Goal: Task Accomplishment & Management: Manage account settings

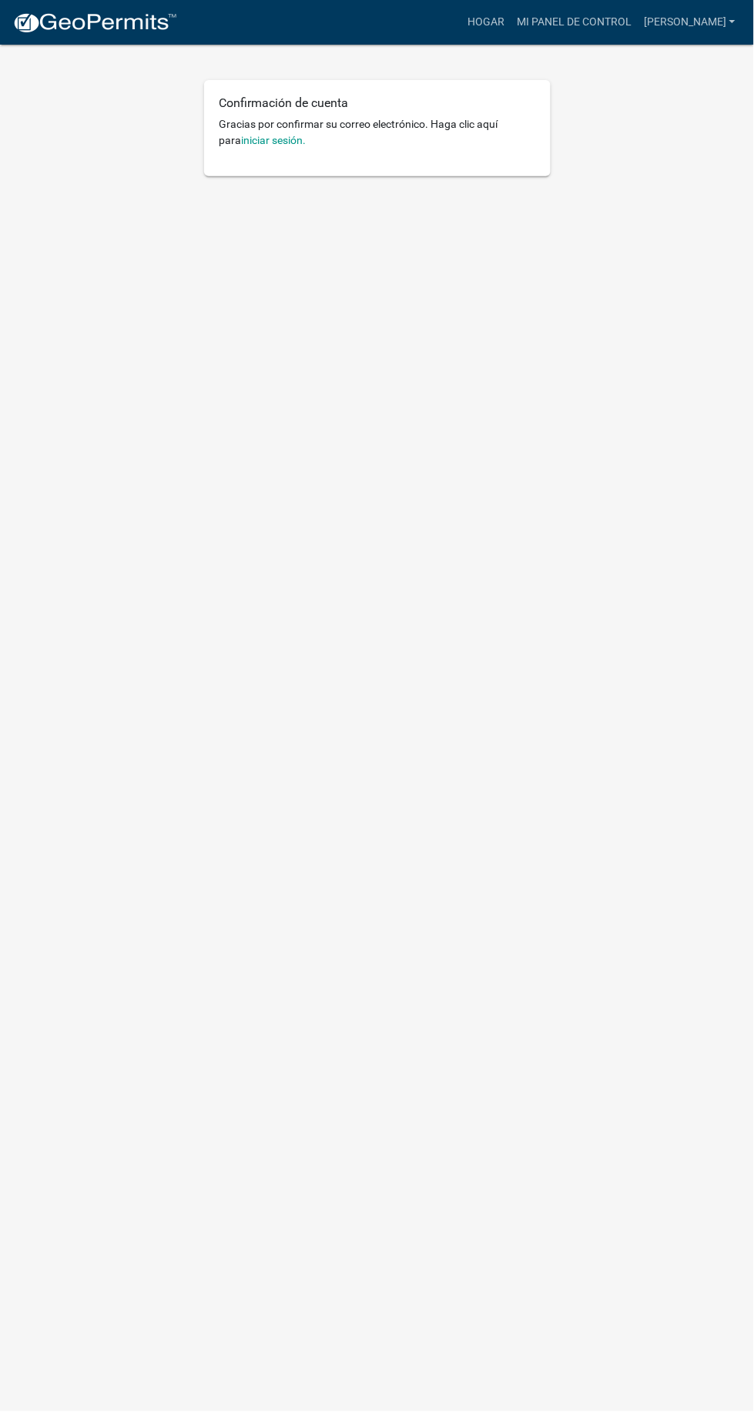
click at [487, 106] on h6 "Confirmación de cuenta" at bounding box center [377, 102] width 316 height 15
click at [276, 140] on font "iniciar sesión." at bounding box center [274, 140] width 65 height 12
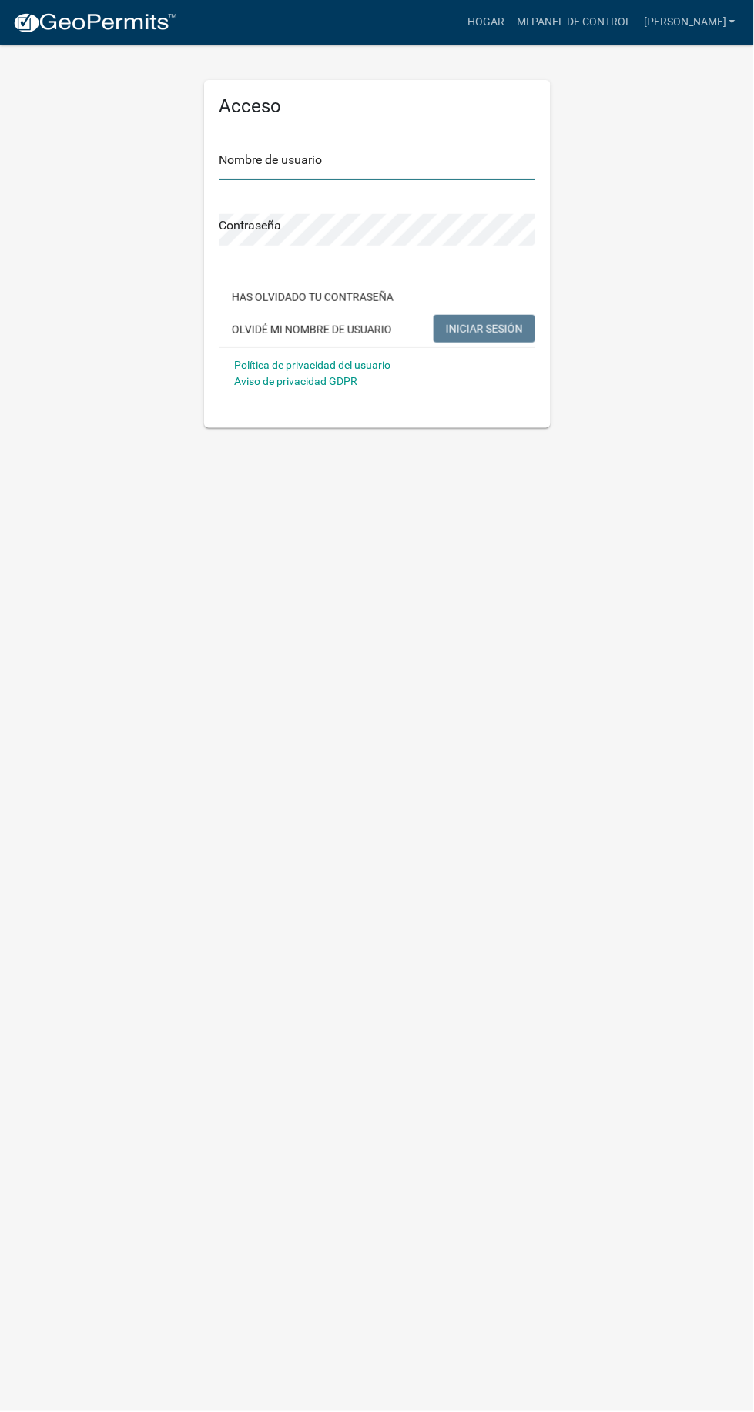
click at [400, 160] on input "Nombre de usuario" at bounding box center [377, 165] width 316 height 32
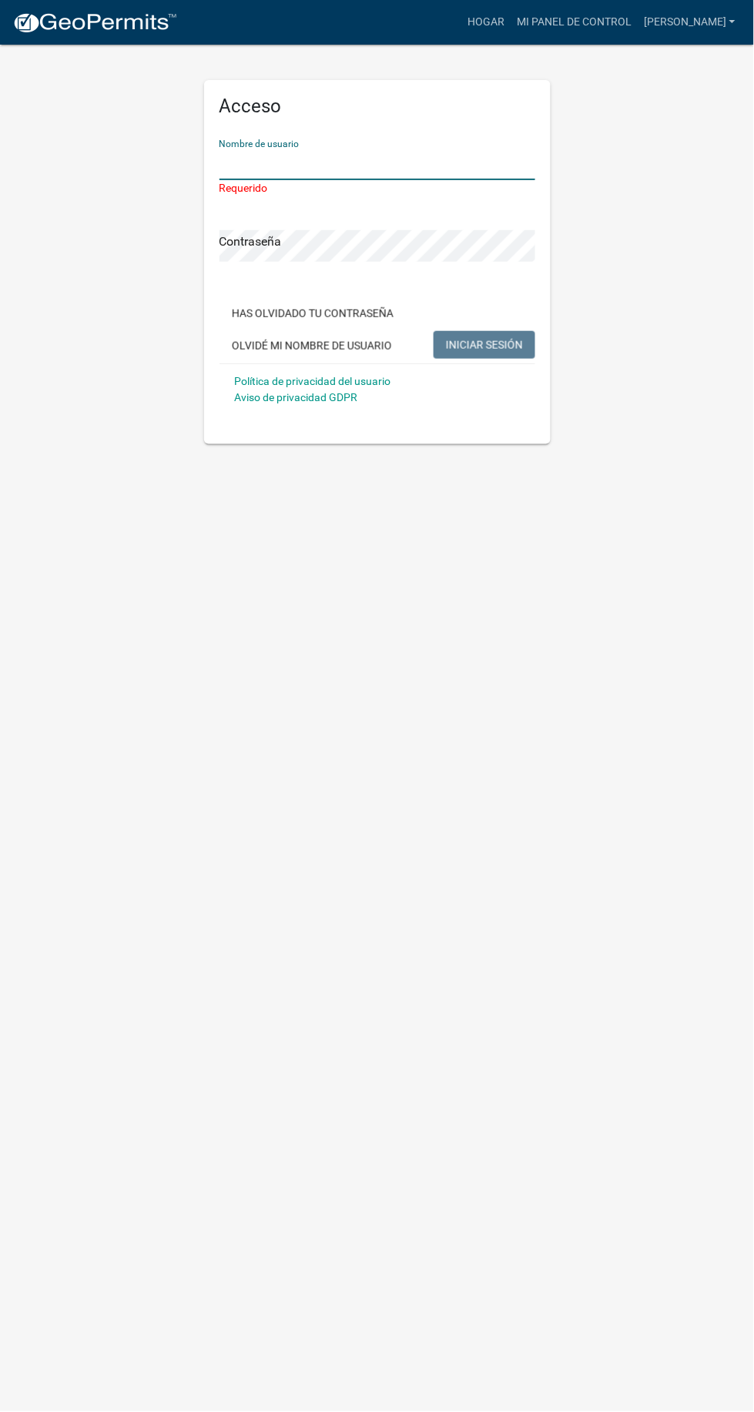
click at [464, 163] on input "Nombre de usuario" at bounding box center [377, 165] width 316 height 32
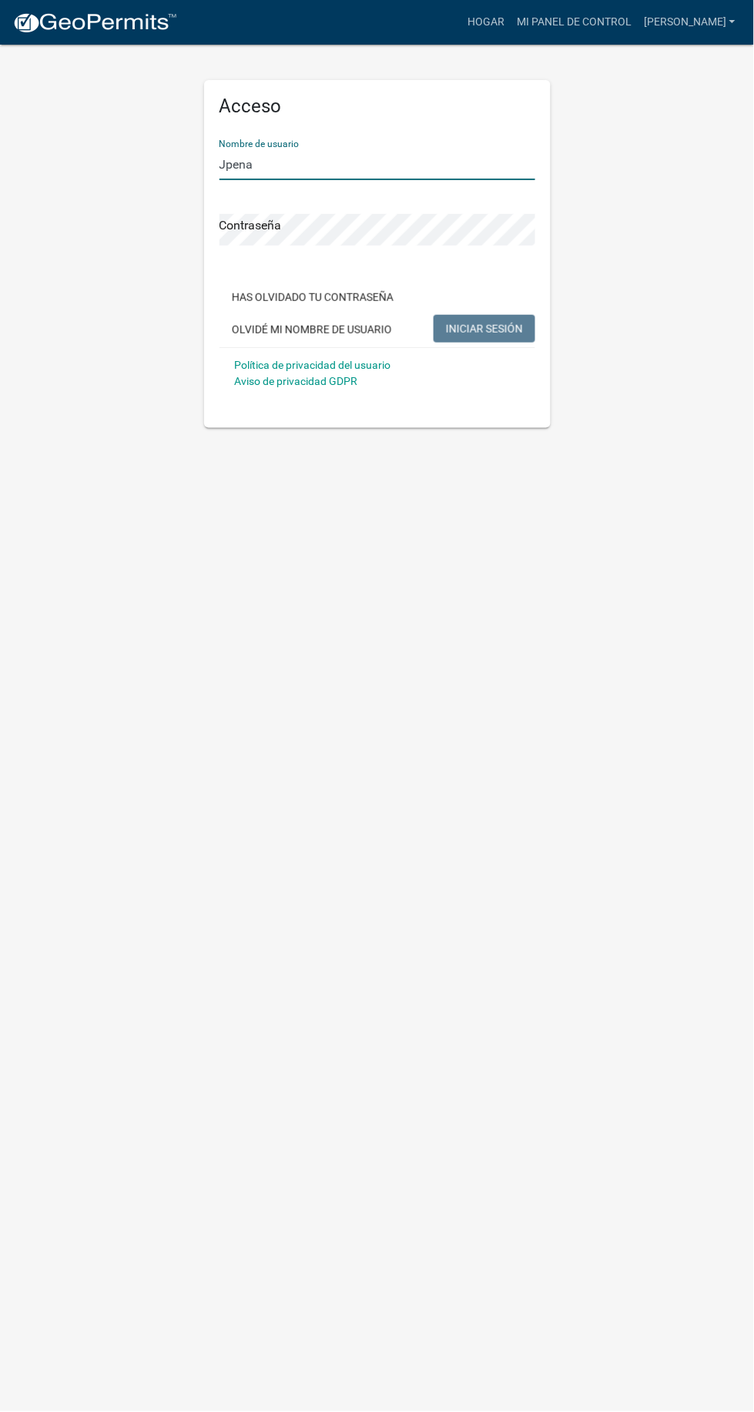
type input "Jpena"
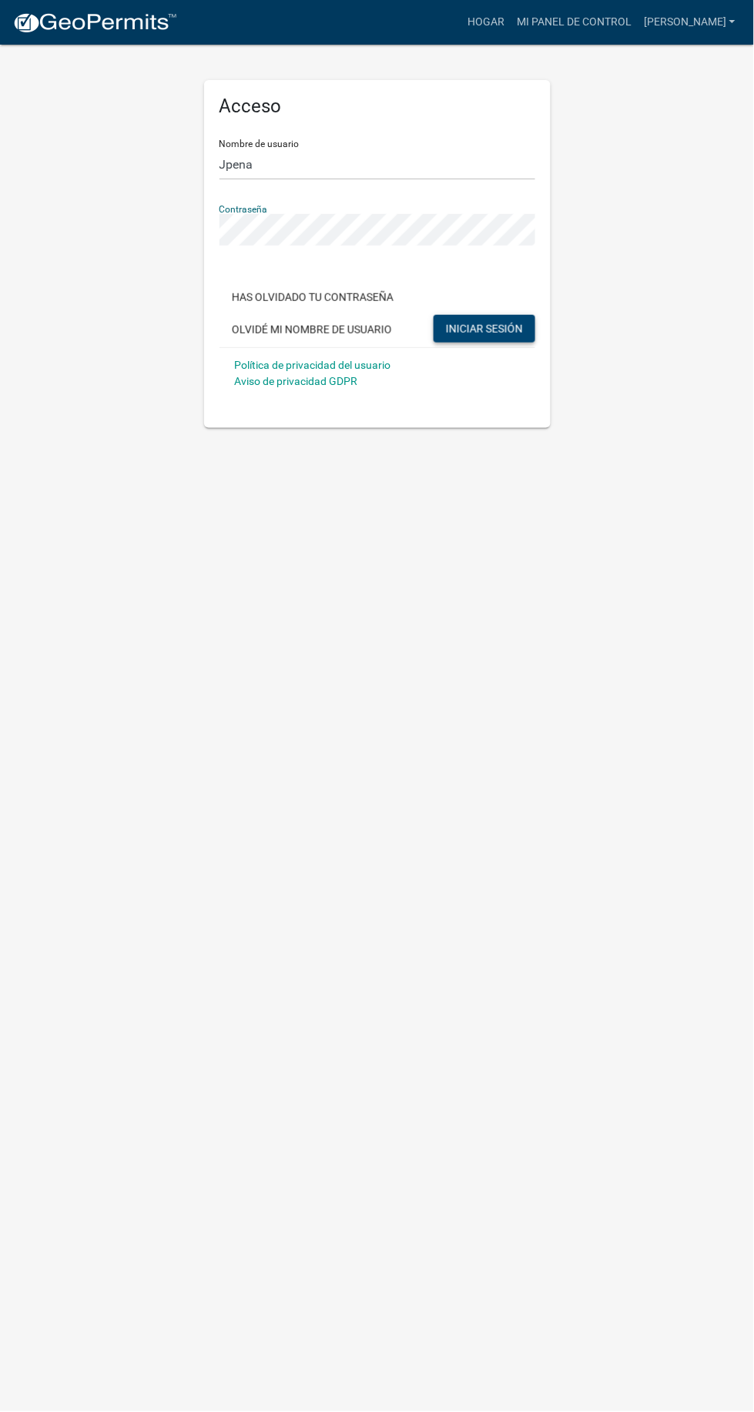
click at [497, 324] on font "INICIAR SESIÓN" at bounding box center [484, 328] width 77 height 12
